Goal: Transaction & Acquisition: Book appointment/travel/reservation

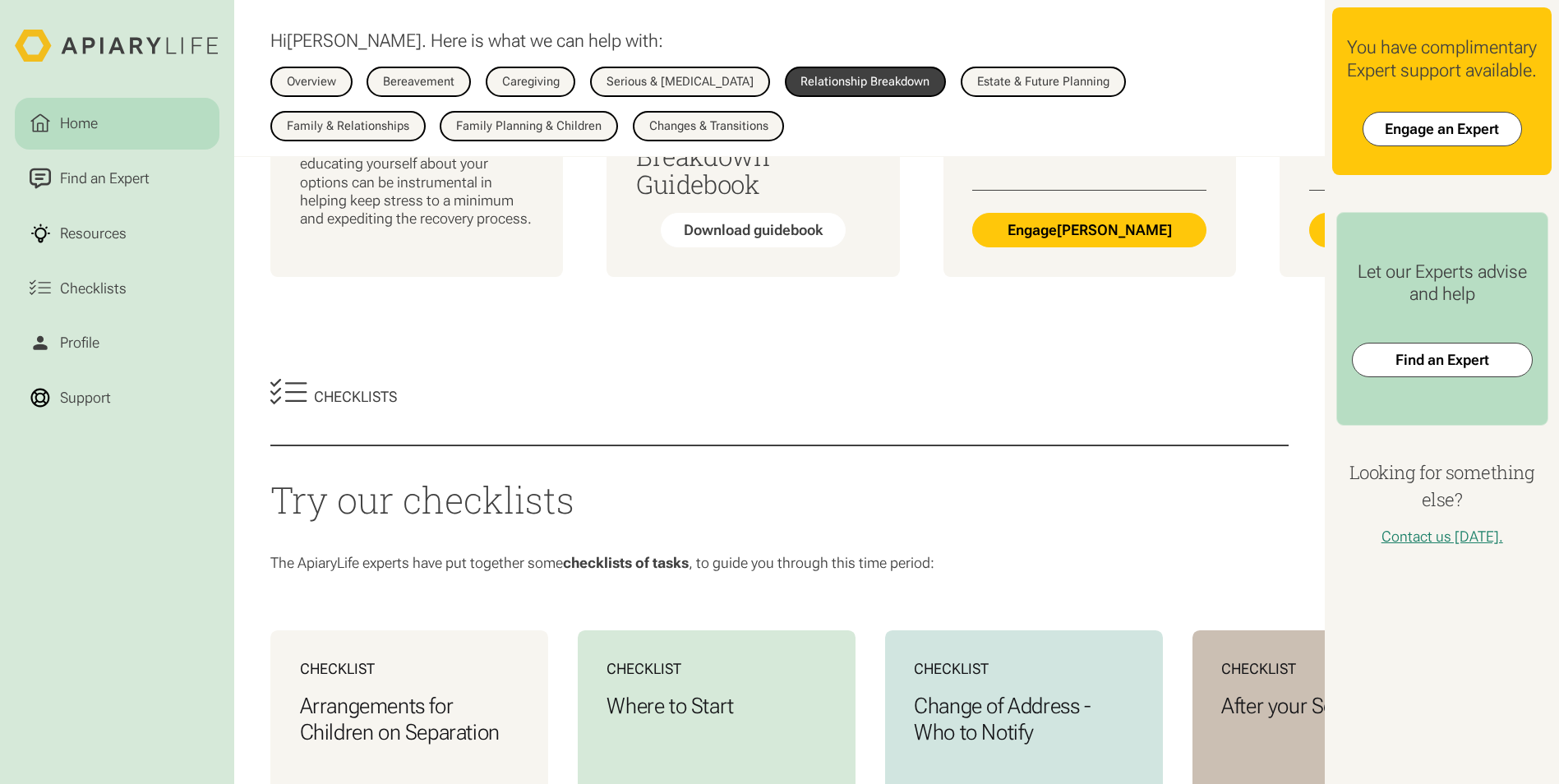
scroll to position [493, 0]
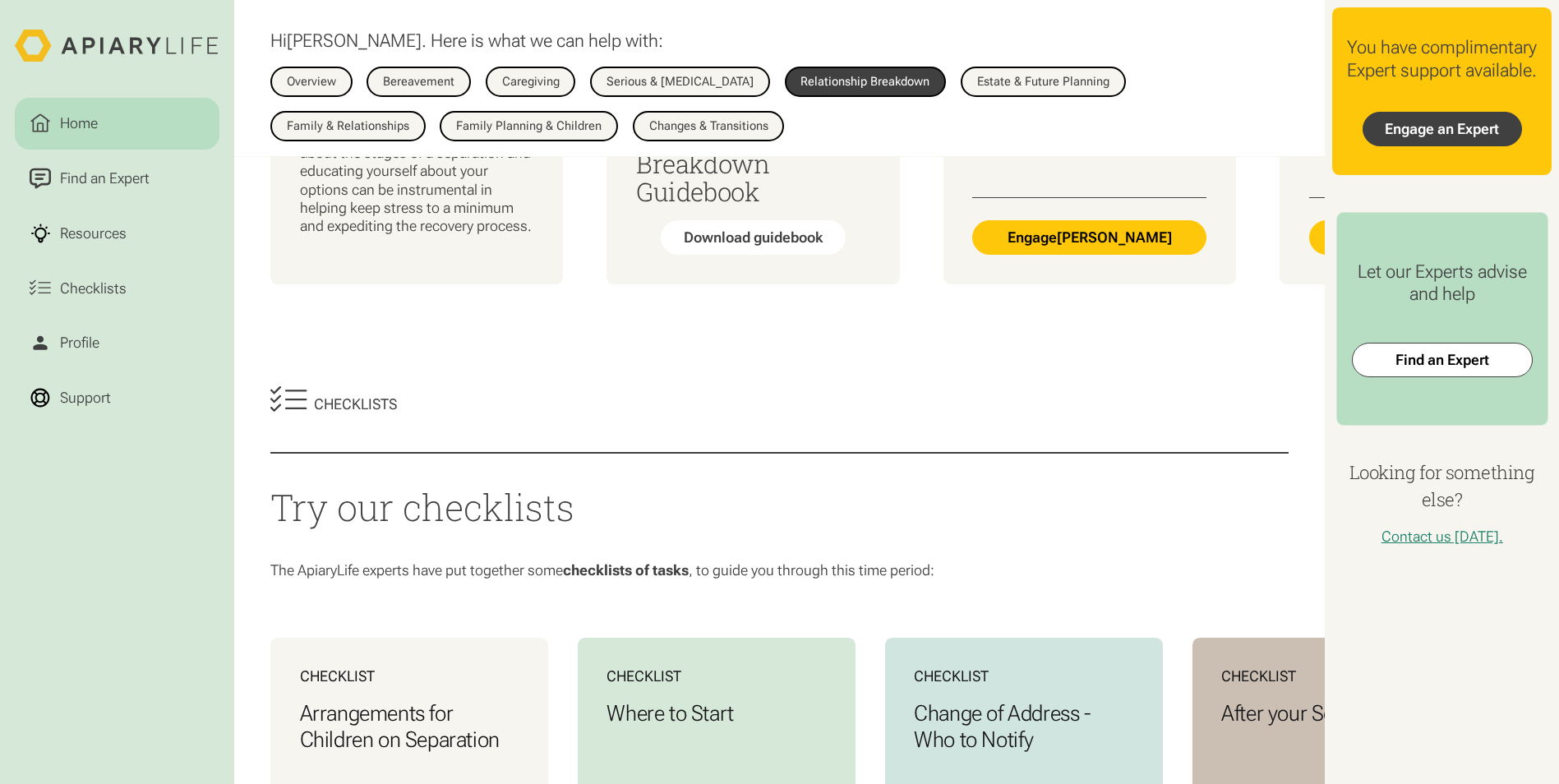
click at [1442, 147] on link "Engage an Expert" at bounding box center [1441, 129] width 160 height 35
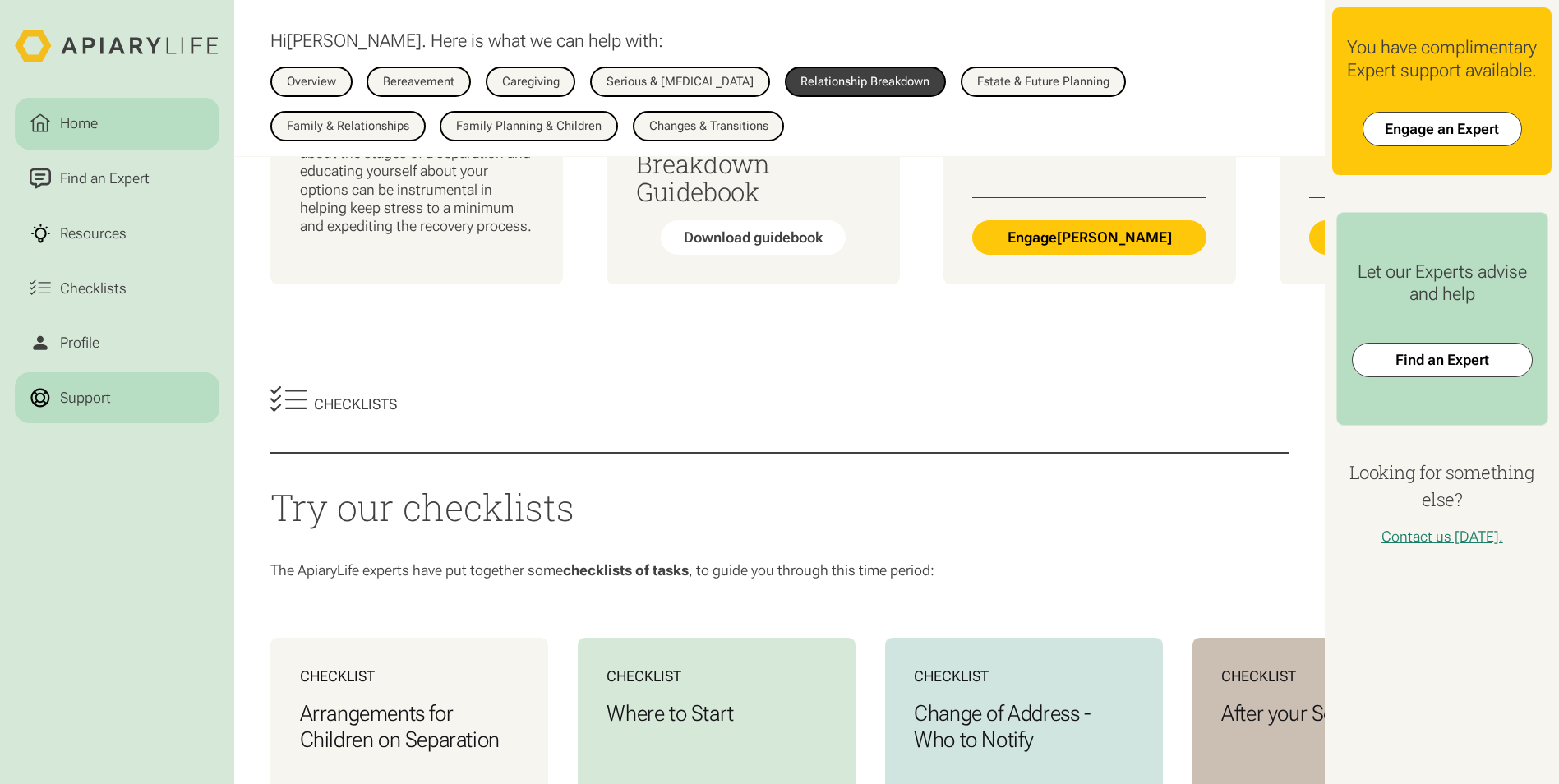
click at [74, 397] on div "Support" at bounding box center [86, 399] width 58 height 22
click at [89, 399] on div "Support" at bounding box center [86, 399] width 58 height 22
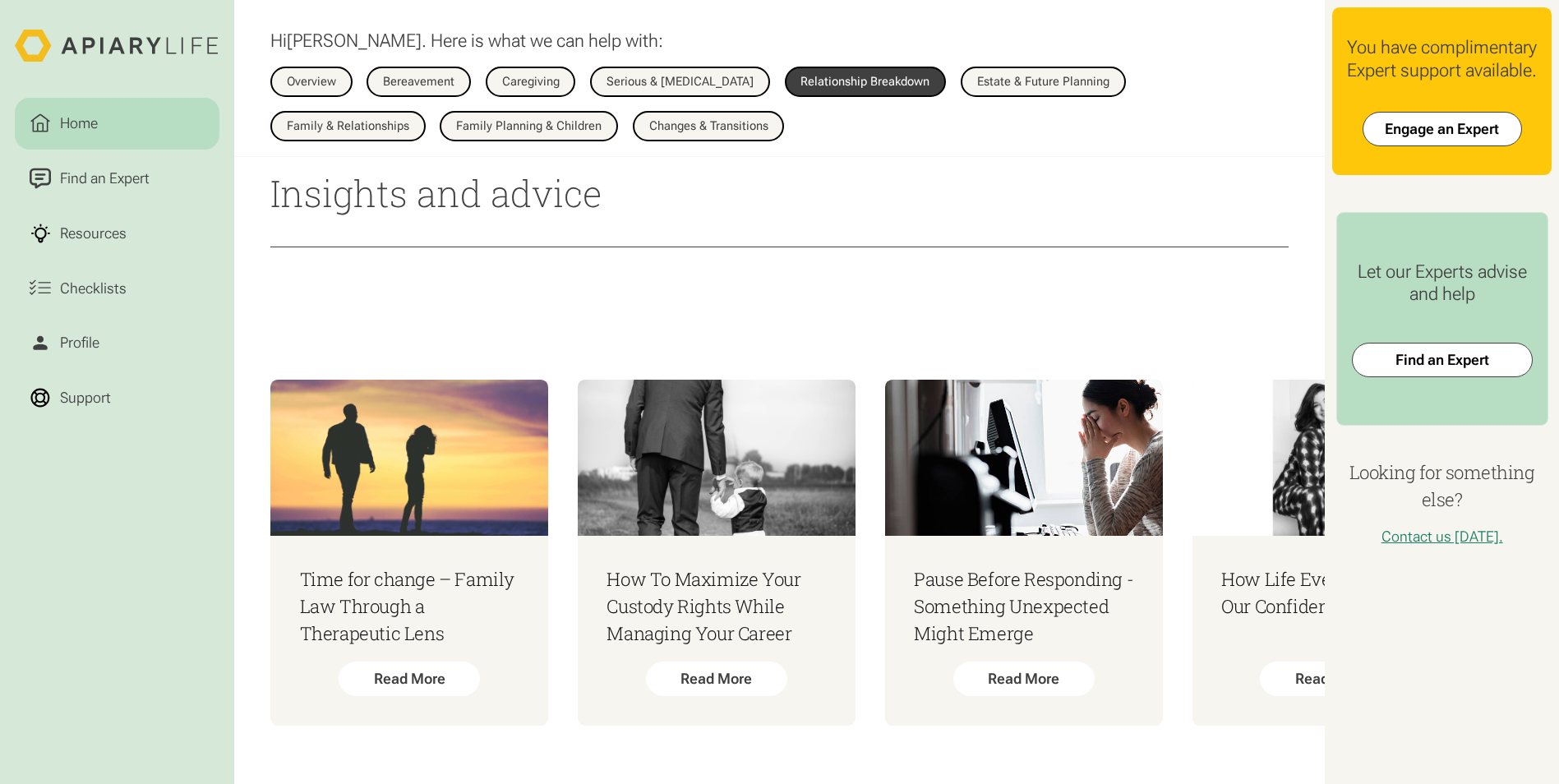
scroll to position [1443, 0]
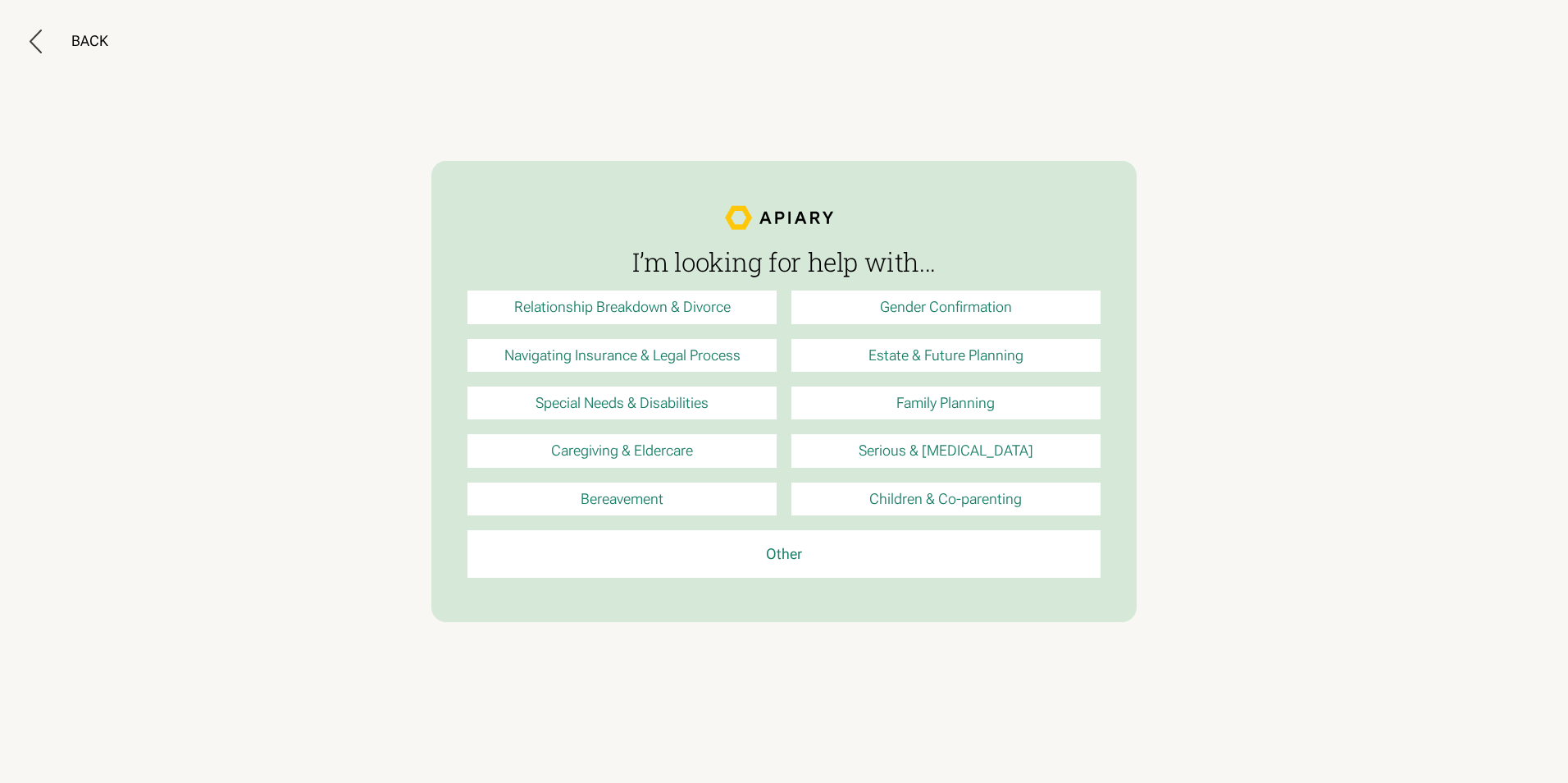
click at [925, 354] on link "Estate & Future Planning" at bounding box center [946, 355] width 309 height 33
click at [100, 43] on div "Back" at bounding box center [90, 40] width 37 height 18
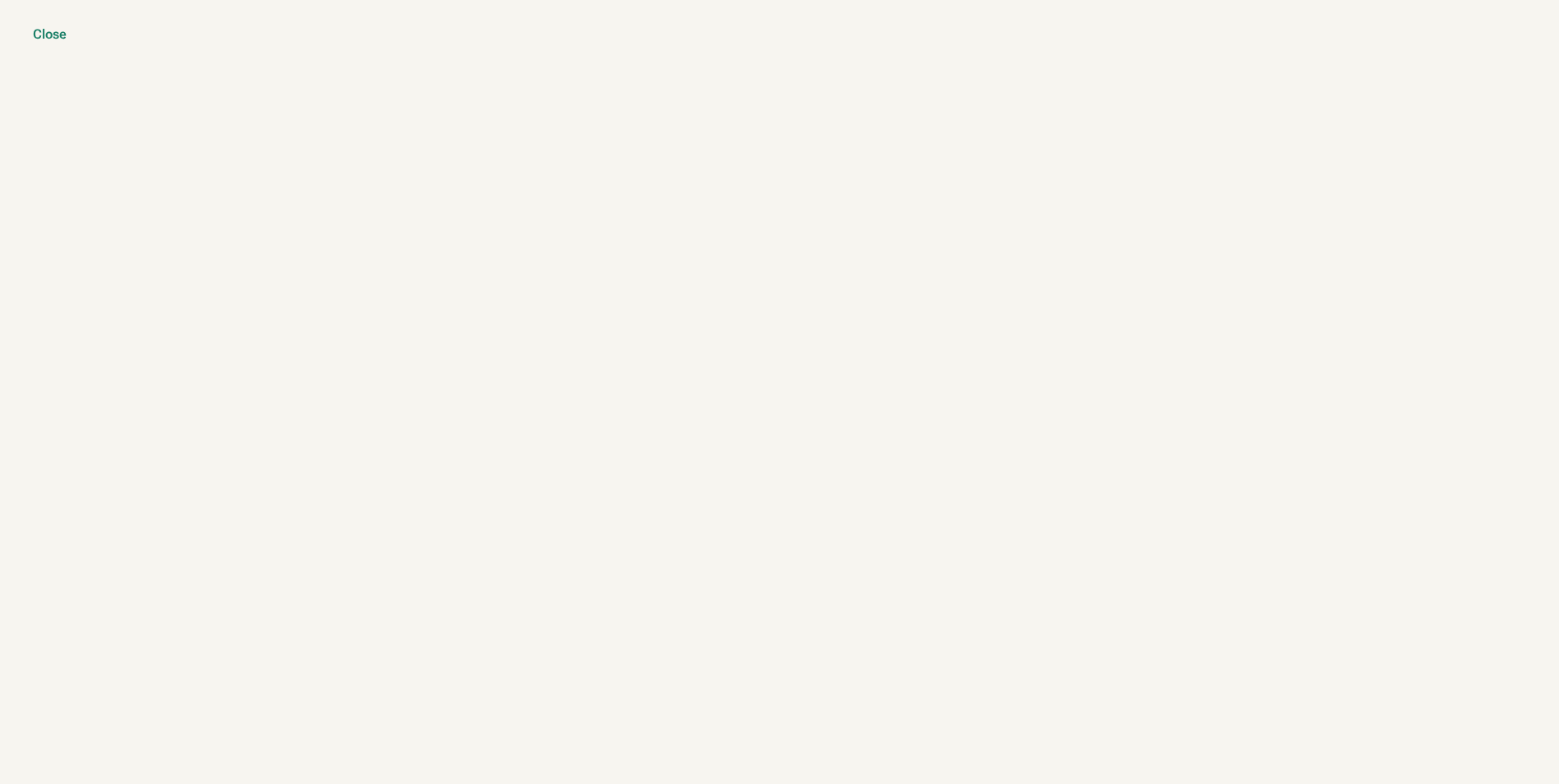
click at [49, 36] on div "Close" at bounding box center [49, 35] width 34 height 17
